Goal: Transaction & Acquisition: Purchase product/service

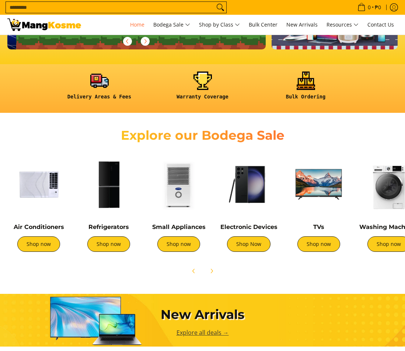
scroll to position [0, 258]
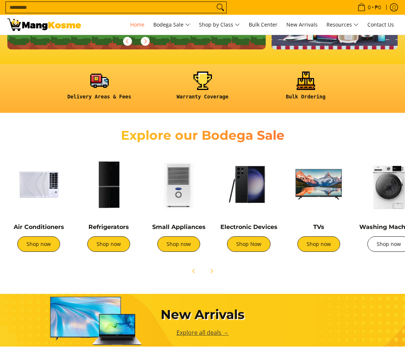
click at [388, 242] on link "Shop now" at bounding box center [388, 243] width 43 height 15
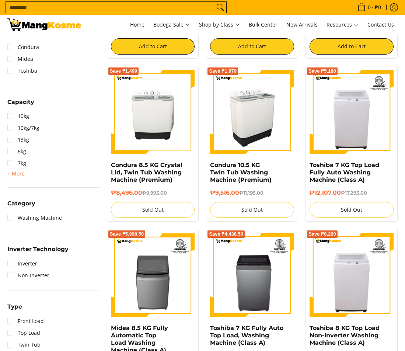
scroll to position [74, 0]
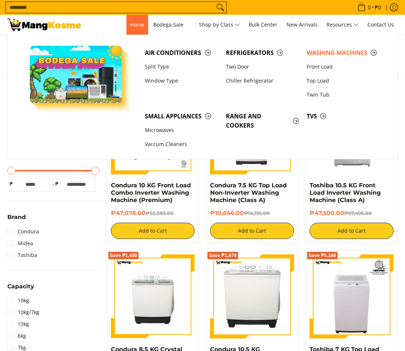
click at [134, 24] on span "Home" at bounding box center [137, 24] width 14 height 7
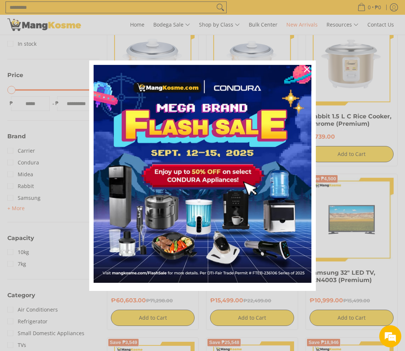
scroll to position [147, 0]
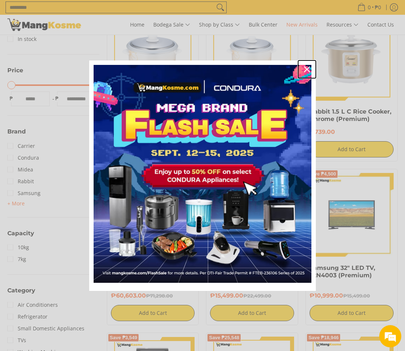
click at [308, 70] on icon "close icon" at bounding box center [307, 69] width 6 height 6
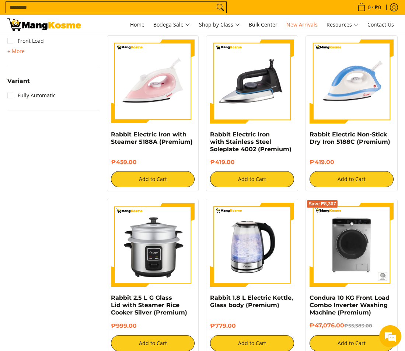
scroll to position [884, 0]
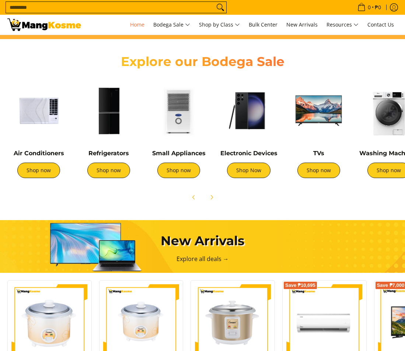
click at [325, 122] on img at bounding box center [318, 110] width 63 height 63
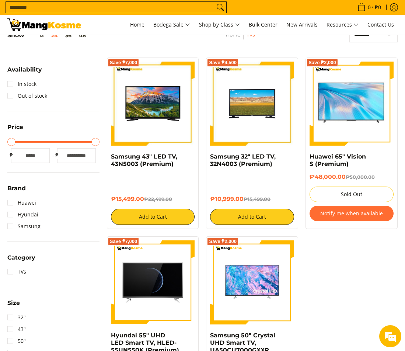
scroll to position [147, 0]
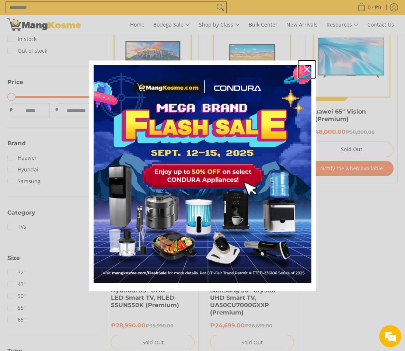
click at [309, 67] on icon "close icon" at bounding box center [307, 69] width 6 height 6
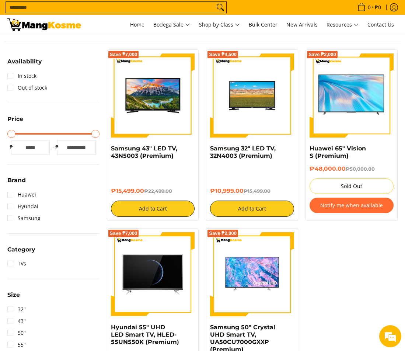
scroll to position [74, 0]
